Goal: Information Seeking & Learning: Check status

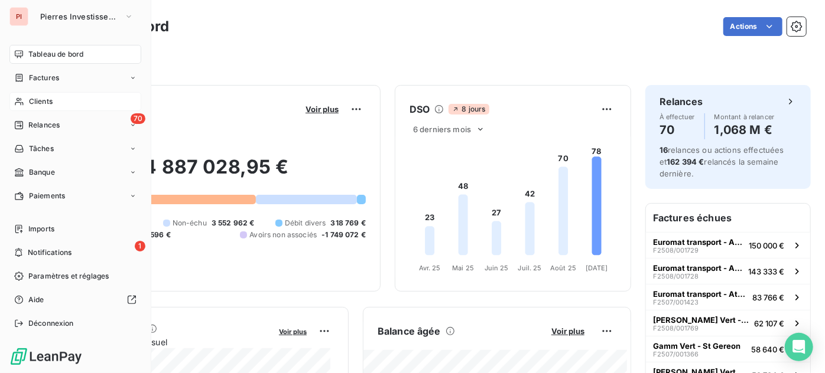
click at [29, 102] on span "Clients" at bounding box center [41, 101] width 24 height 11
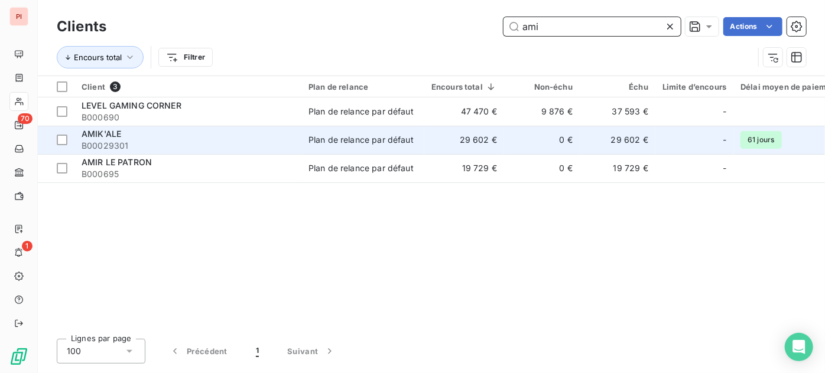
type input "ami"
click at [307, 140] on td "Plan de relance par défaut" at bounding box center [362, 140] width 123 height 28
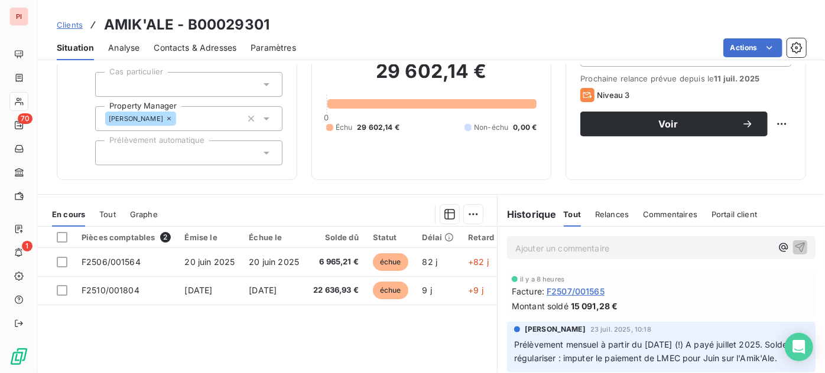
scroll to position [88, 0]
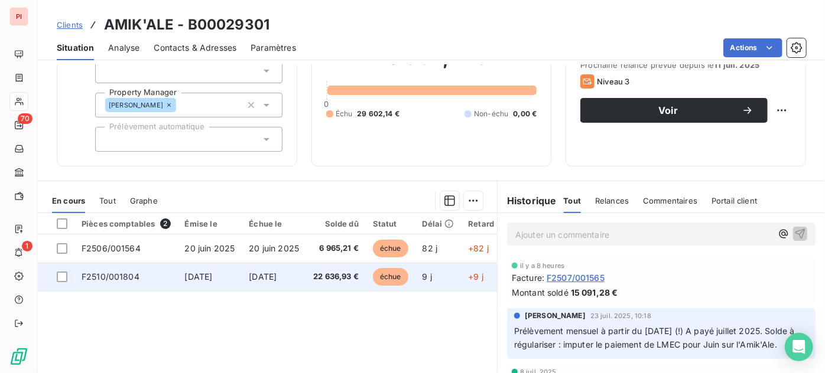
click at [327, 273] on span "22 636,93 €" at bounding box center [335, 277] width 45 height 12
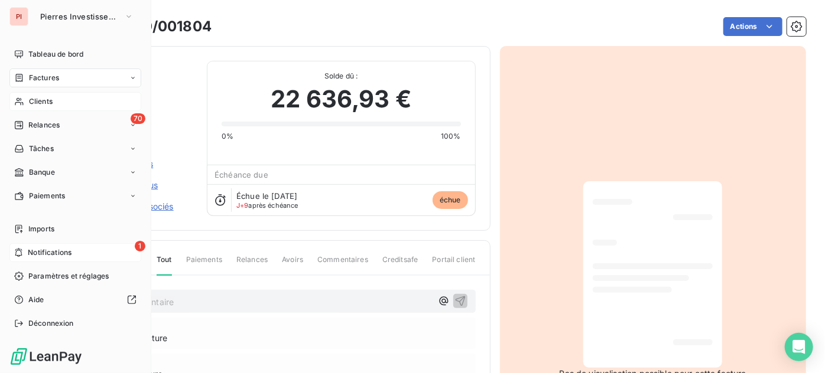
click at [69, 247] on div "1 Notifications" at bounding box center [75, 252] width 132 height 19
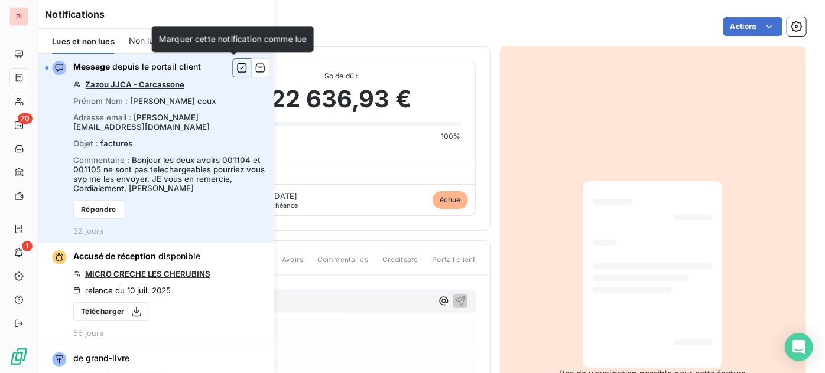
click at [237, 66] on icon "button" at bounding box center [241, 67] width 9 height 9
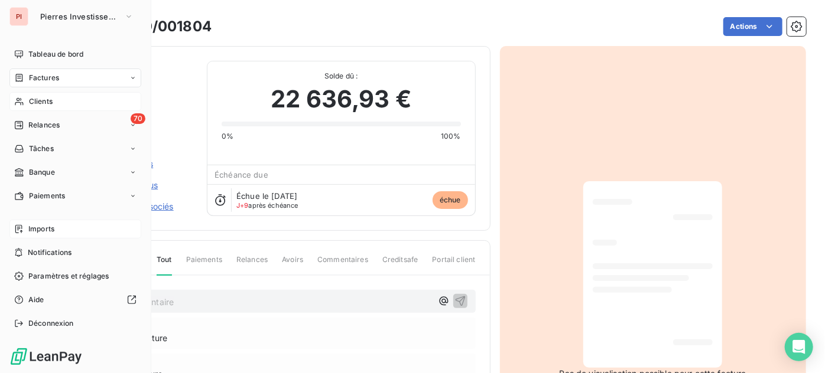
click at [48, 232] on span "Imports" at bounding box center [41, 229] width 26 height 11
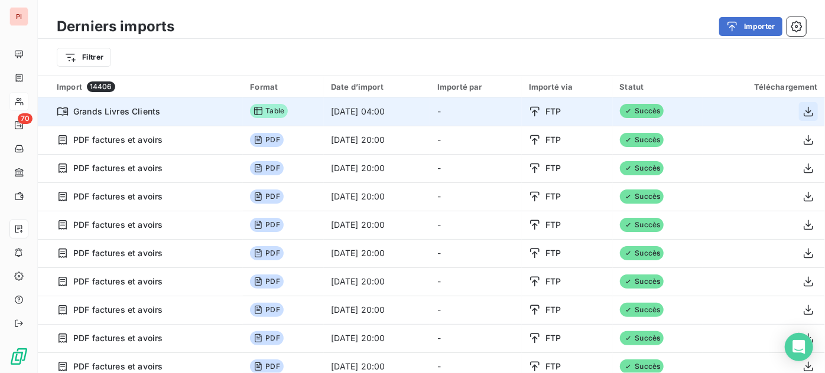
click at [802, 110] on icon "button" at bounding box center [808, 112] width 12 height 12
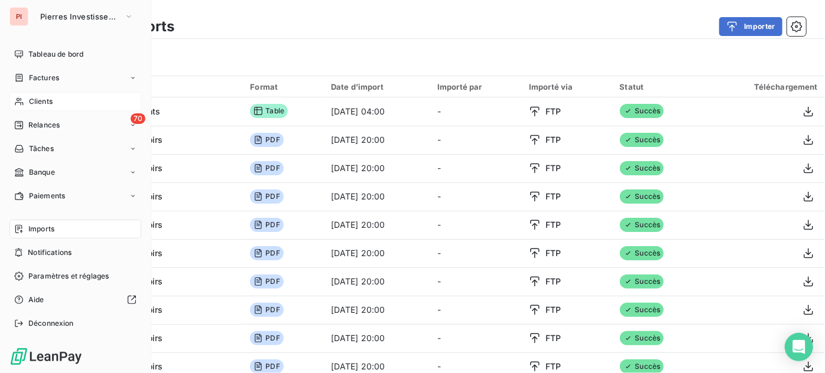
click at [27, 102] on div "Clients" at bounding box center [75, 101] width 132 height 19
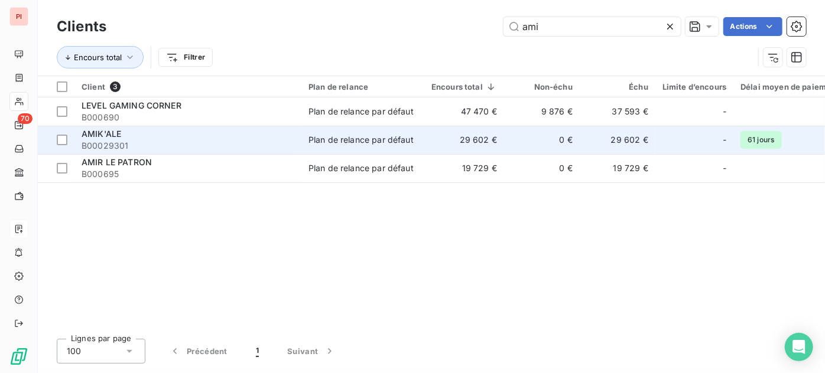
click at [273, 148] on span "B00029301" at bounding box center [188, 146] width 213 height 12
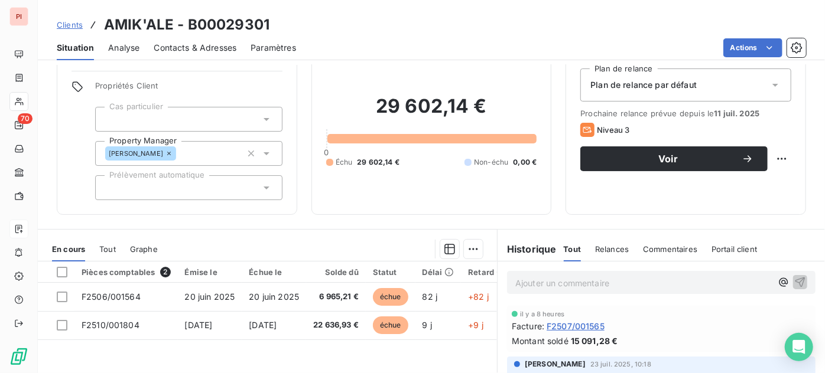
scroll to position [41, 0]
